Goal: Information Seeking & Learning: Compare options

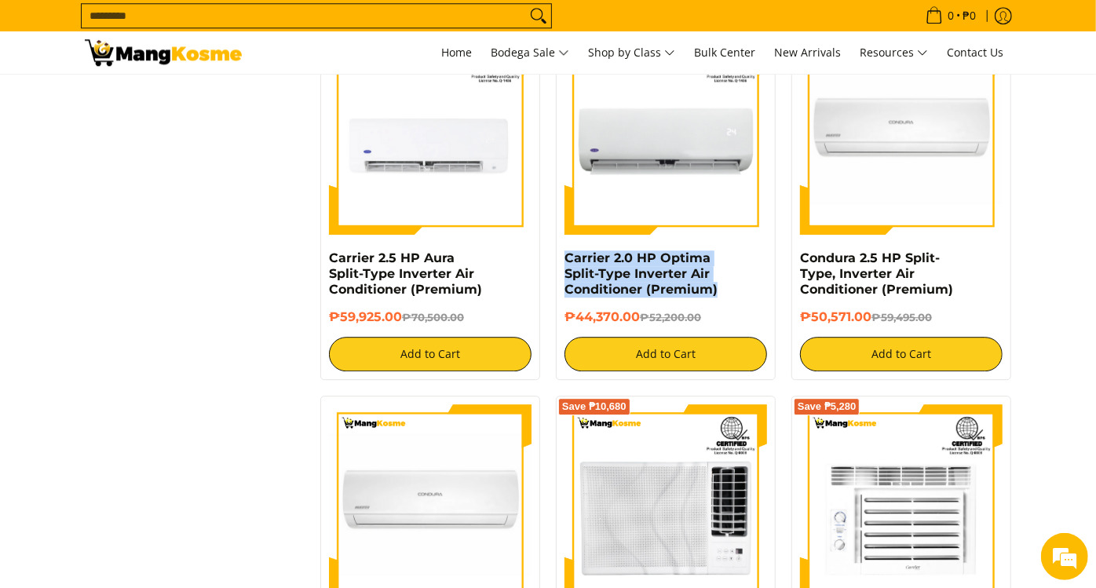
scroll to position [2616, 0]
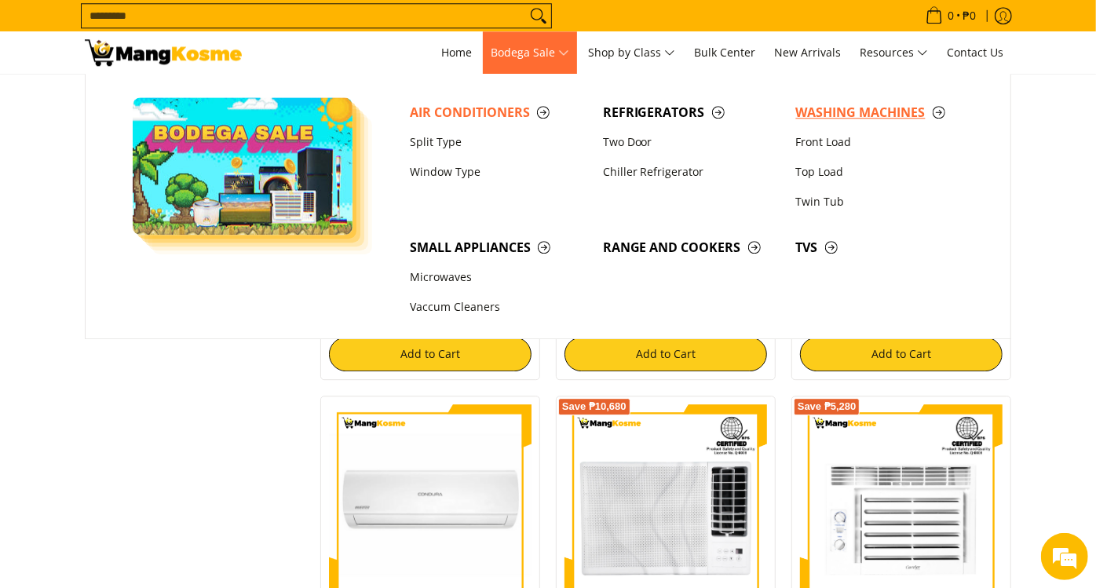
click at [816, 110] on span "Washing Machines" at bounding box center [884, 113] width 177 height 20
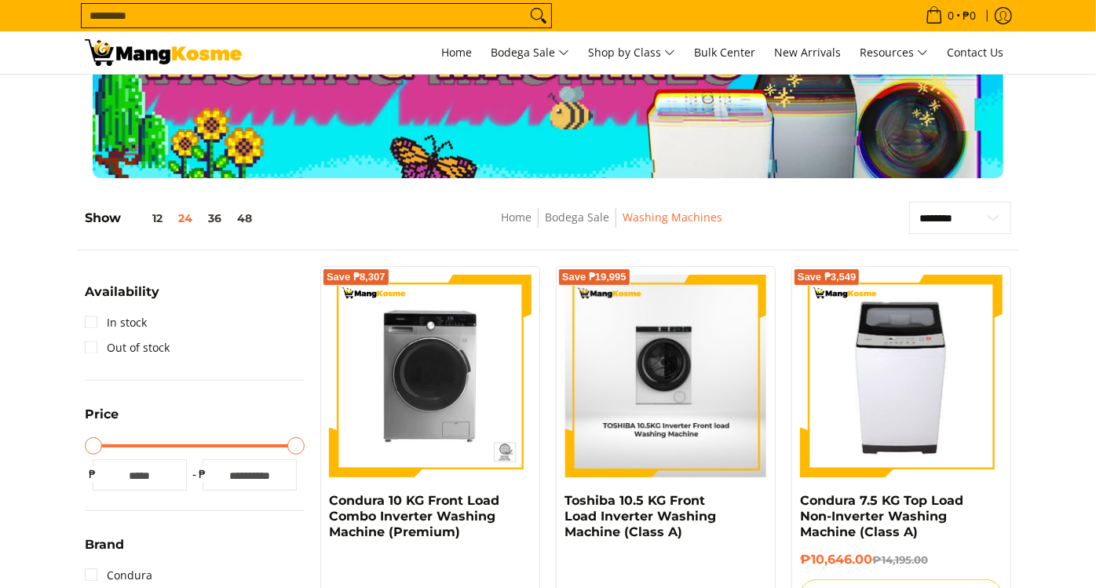
scroll to position [349, 0]
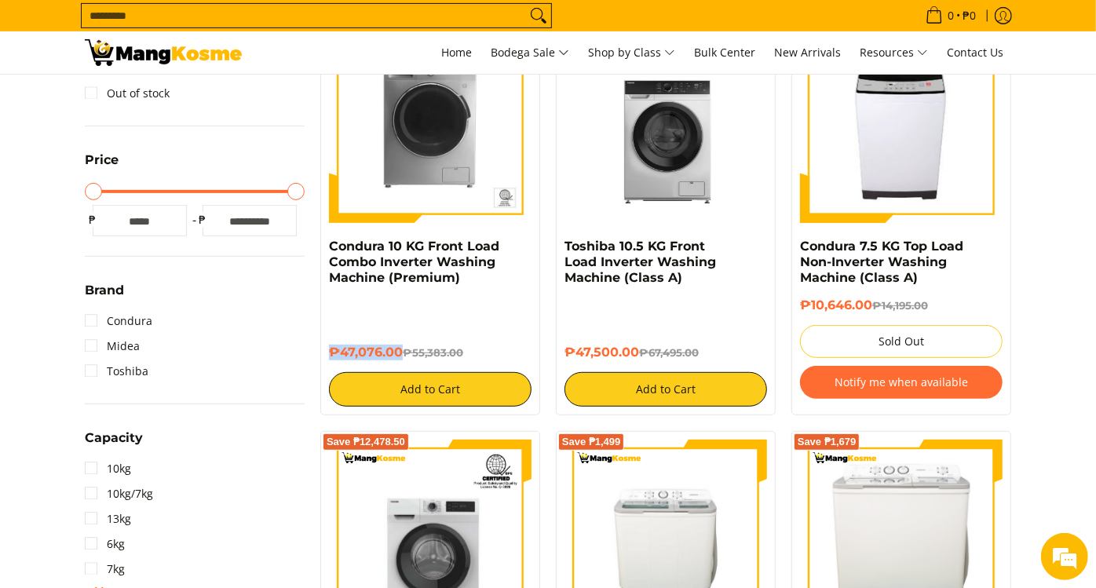
drag, startPoint x: 397, startPoint y: 352, endPoint x: 327, endPoint y: 352, distance: 69.9
click at [327, 352] on div "Save ₱8,307 Condura 10 KG Front Load Combo Inverter Washing Machine (Premium) ₱…" at bounding box center [430, 213] width 220 height 403
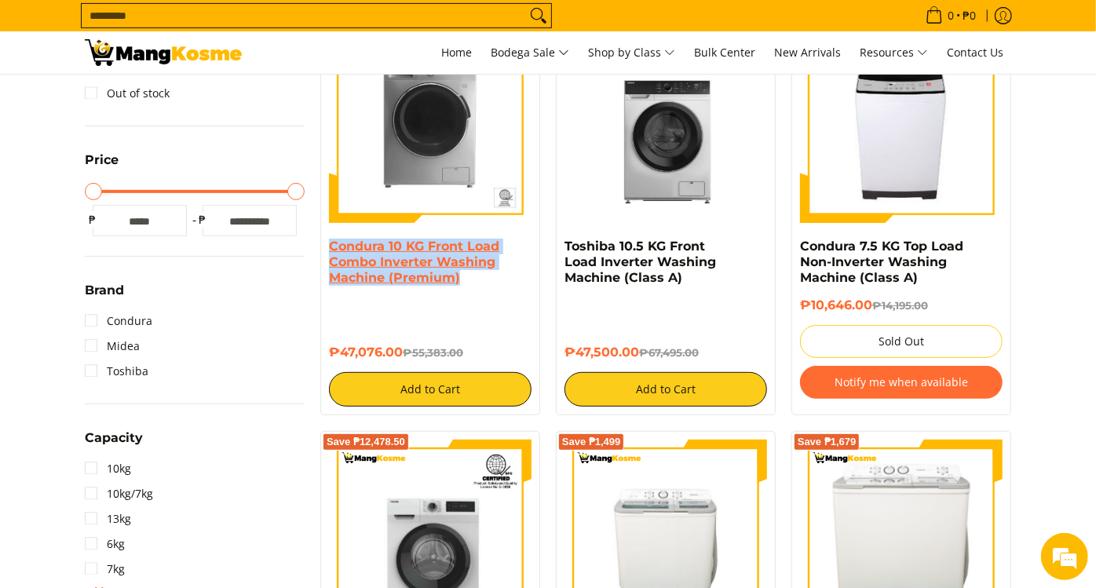
drag, startPoint x: 467, startPoint y: 271, endPoint x: 330, endPoint y: 246, distance: 139.5
click at [330, 246] on h4 "Condura 10 KG Front Load Combo Inverter Washing Machine (Premium)" at bounding box center [430, 262] width 203 height 47
copy link "Condura 10 KG Front Load Combo Inverter Washing Machine (Premium)"
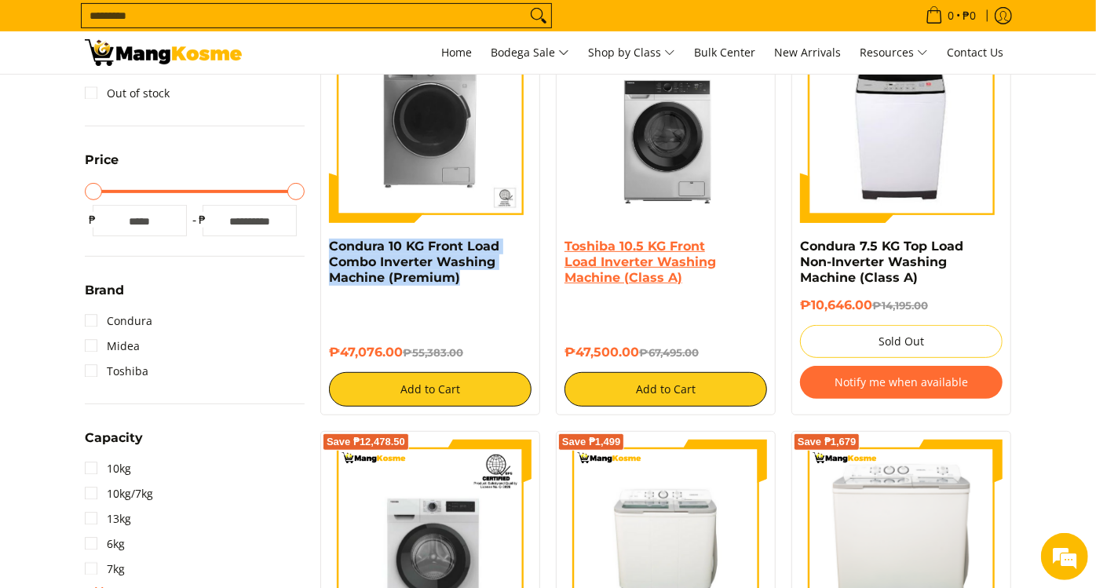
scroll to position [0, 0]
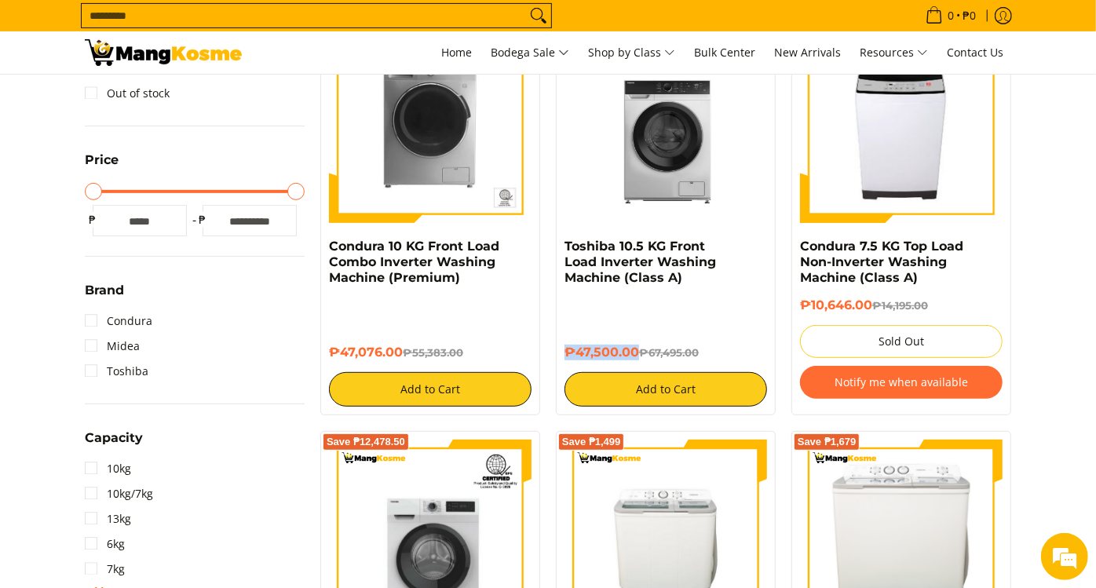
drag, startPoint x: 637, startPoint y: 349, endPoint x: 567, endPoint y: 347, distance: 69.9
click at [567, 347] on h6 "₱47,500.00 ₱67,495.00" at bounding box center [665, 353] width 203 height 16
copy h6 "₱47,500.00"
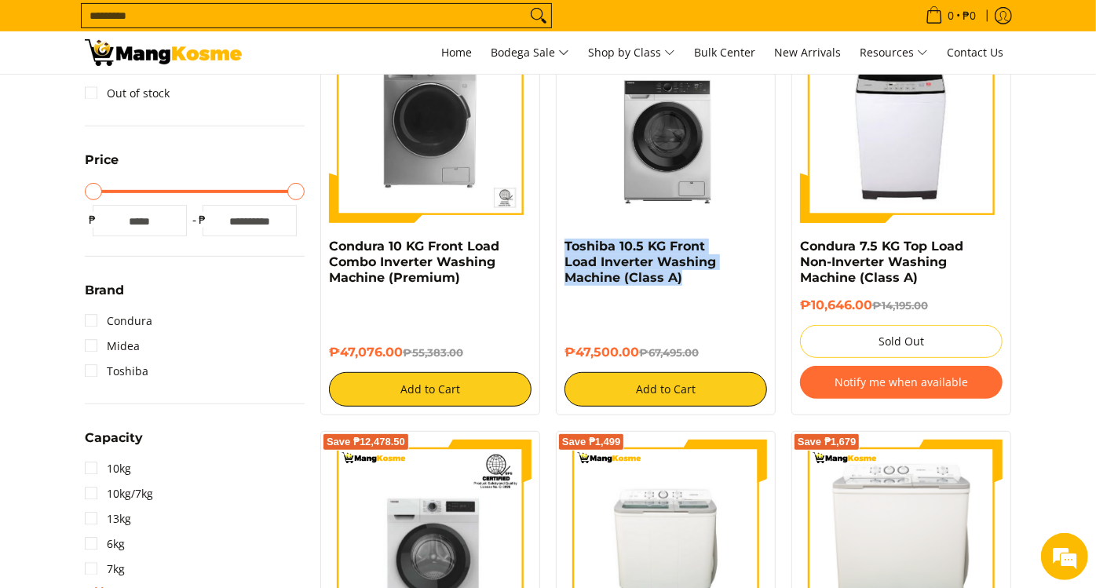
drag, startPoint x: 686, startPoint y: 276, endPoint x: 562, endPoint y: 253, distance: 126.1
click at [562, 253] on div "Save ₱19,995 Toshiba 10.5 KG Front Load Inverter Washing Machine (Class A) ₱47,…" at bounding box center [666, 213] width 220 height 403
copy link "Toshiba 10.5 KG Front Load Inverter Washing Machine (Class A)"
